Goal: Task Accomplishment & Management: Manage account settings

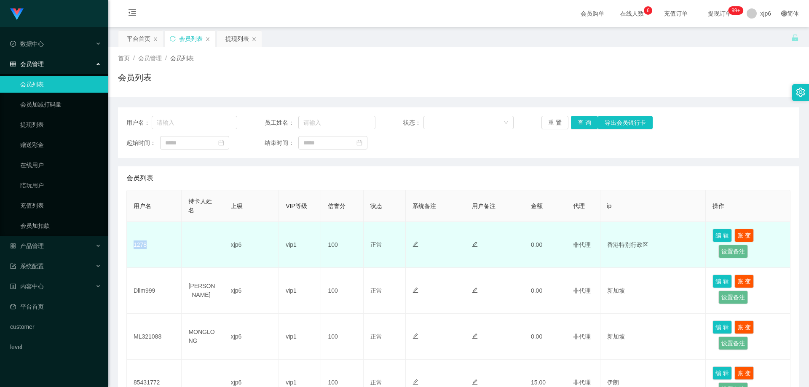
click at [131, 244] on td "1278" at bounding box center [154, 245] width 55 height 46
